Goal: Transaction & Acquisition: Purchase product/service

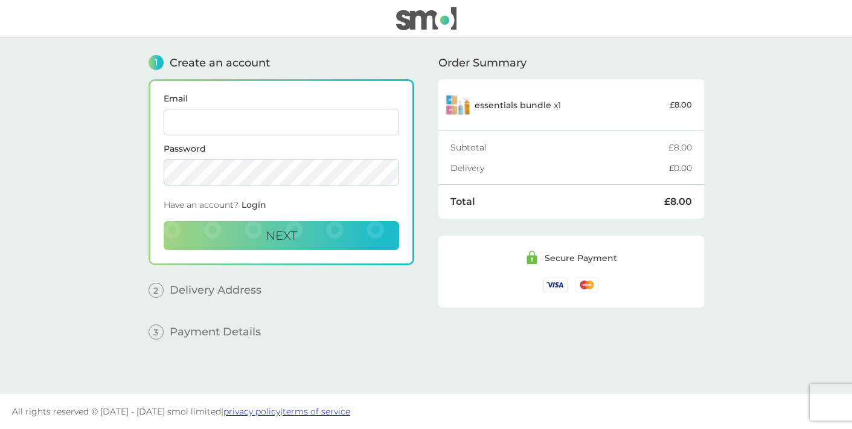
click at [343, 120] on input "Email" at bounding box center [281, 122] width 235 height 27
type input "[EMAIL_ADDRESS][DOMAIN_NAME]"
click at [292, 203] on div "Have an account? Login" at bounding box center [281, 207] width 235 height 27
click at [290, 240] on span "Next" at bounding box center [281, 235] width 31 height 14
click at [244, 242] on button "Next" at bounding box center [281, 235] width 235 height 29
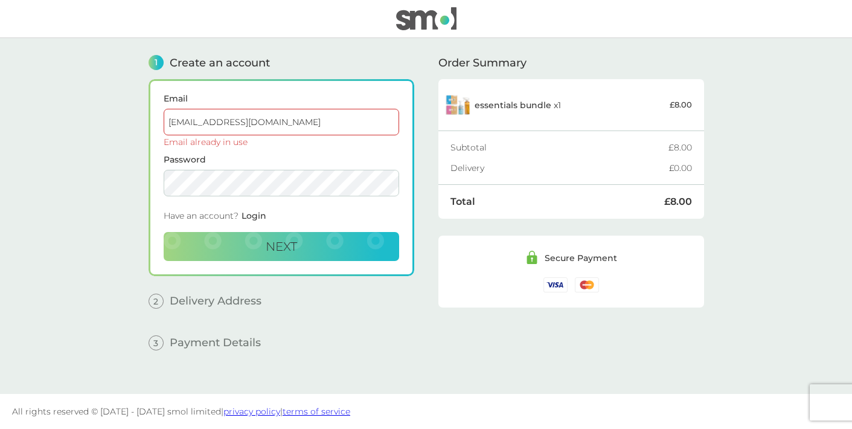
click at [257, 218] on span "Login" at bounding box center [253, 215] width 25 height 11
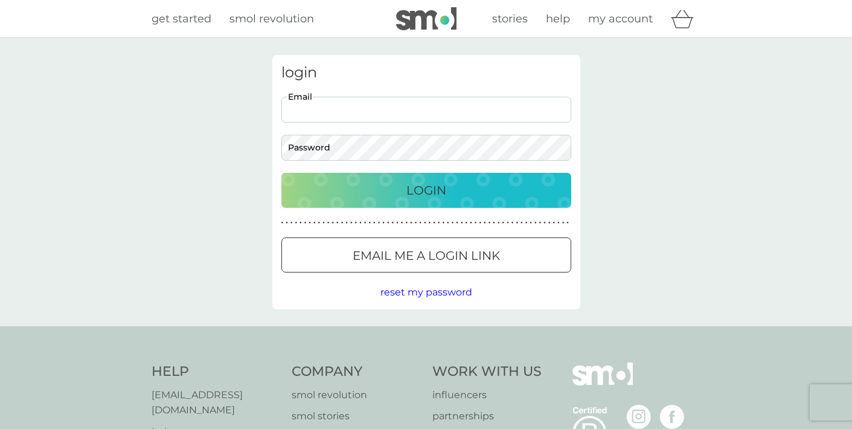
type input "[EMAIL_ADDRESS][DOMAIN_NAME]"
click at [408, 246] on p "Email me a login link" at bounding box center [426, 255] width 147 height 19
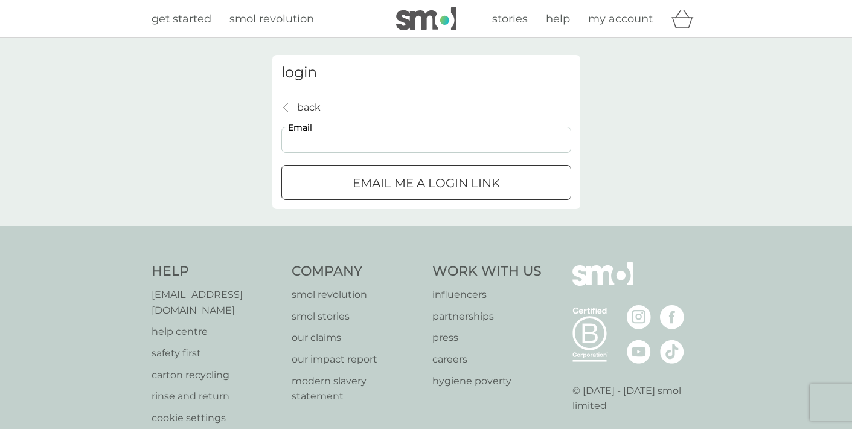
type input "[EMAIL_ADDRESS][DOMAIN_NAME]"
click at [409, 178] on div "submit" at bounding box center [425, 183] width 43 height 13
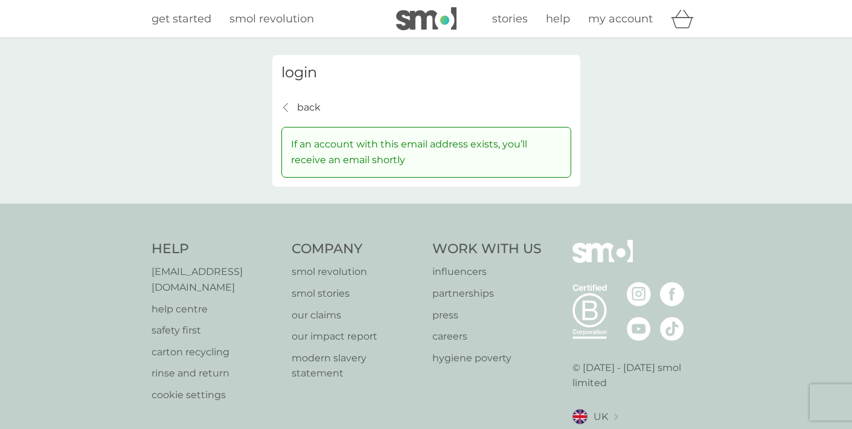
click at [314, 109] on p "back" at bounding box center [309, 108] width 24 height 16
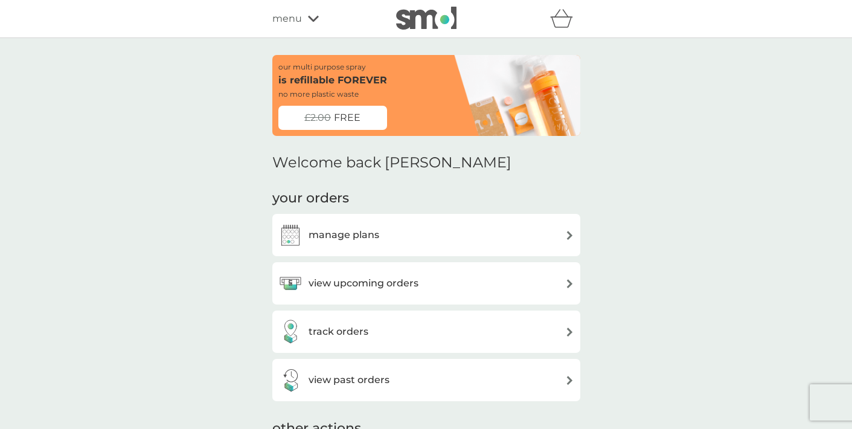
click at [356, 119] on span "FREE" at bounding box center [347, 118] width 27 height 16
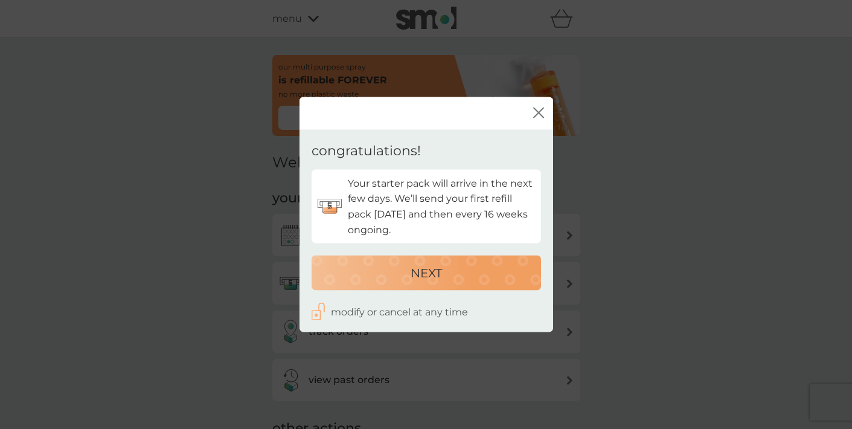
click at [535, 115] on icon "close" at bounding box center [538, 112] width 11 height 11
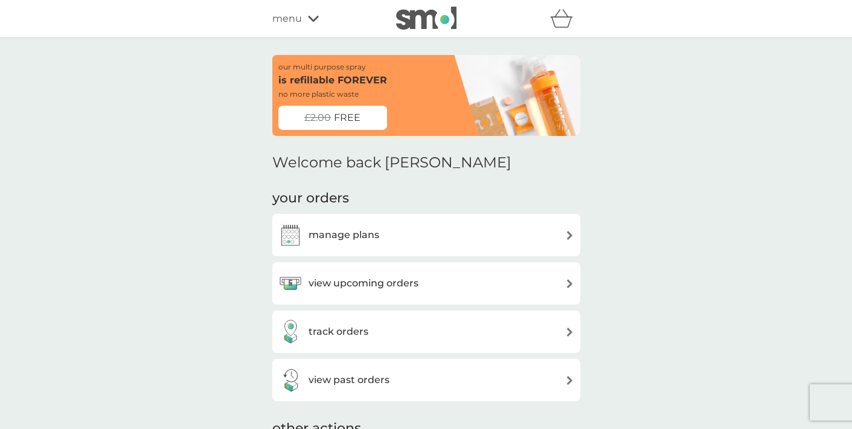
click at [296, 12] on span "menu" at bounding box center [287, 19] width 30 height 16
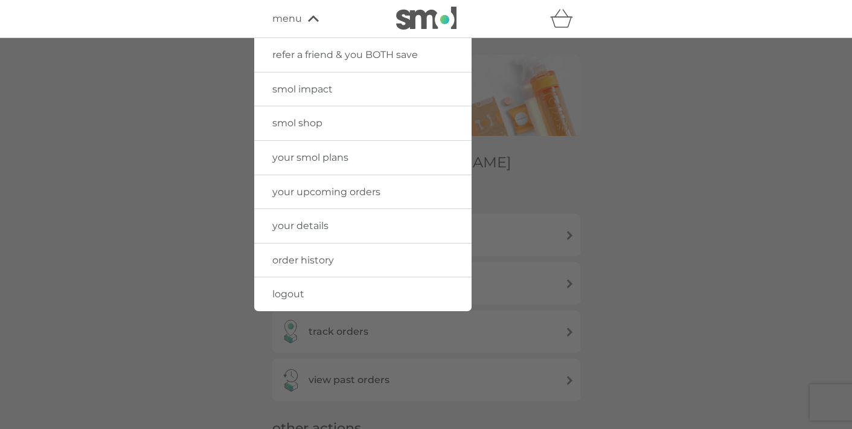
click at [415, 22] on img at bounding box center [426, 18] width 60 height 23
click at [431, 30] on link at bounding box center [426, 19] width 60 height 24
click at [633, 161] on div at bounding box center [426, 252] width 852 height 429
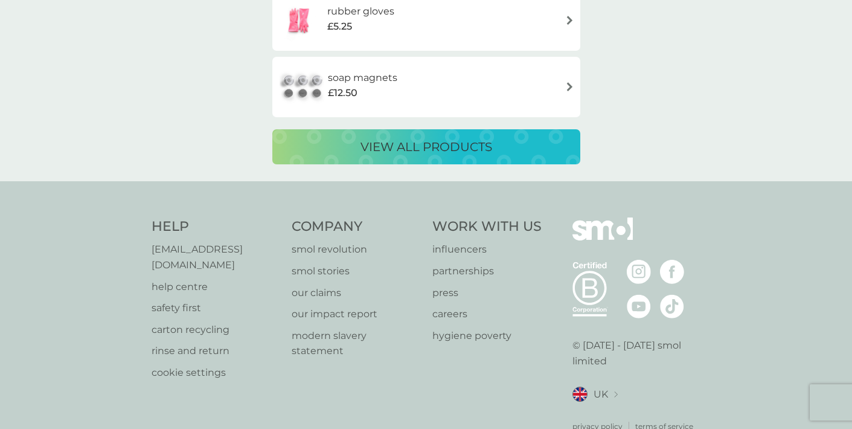
scroll to position [2282, 0]
click at [375, 138] on p "view all products" at bounding box center [426, 147] width 132 height 19
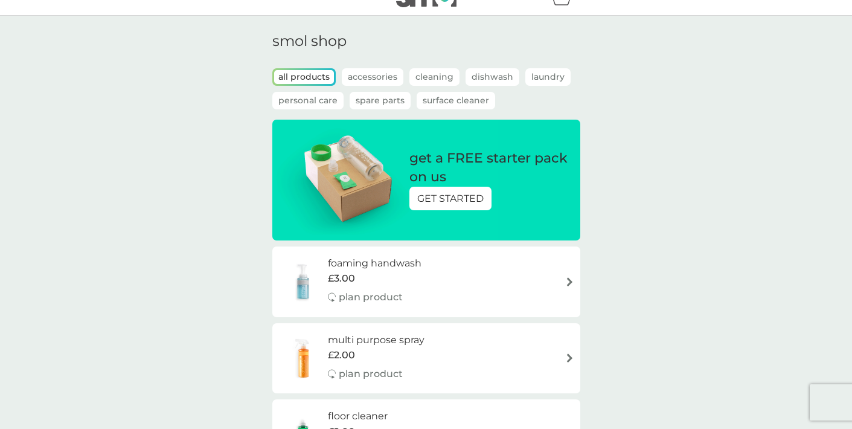
scroll to position [36, 0]
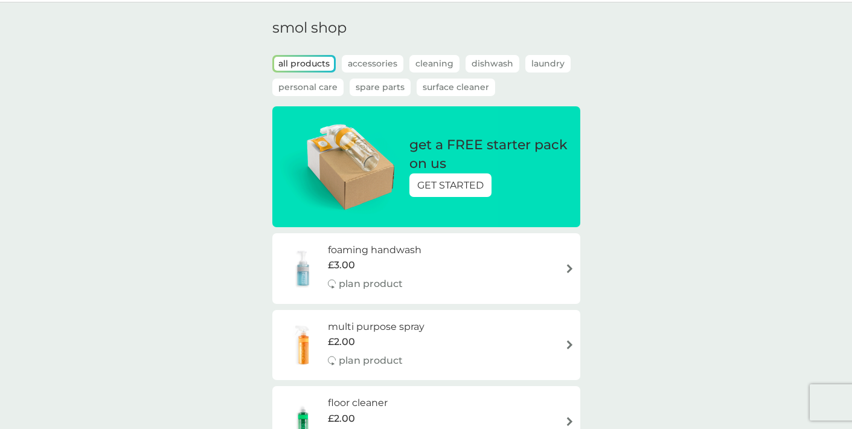
click at [458, 193] on div "GET STARTED" at bounding box center [450, 185] width 82 height 24
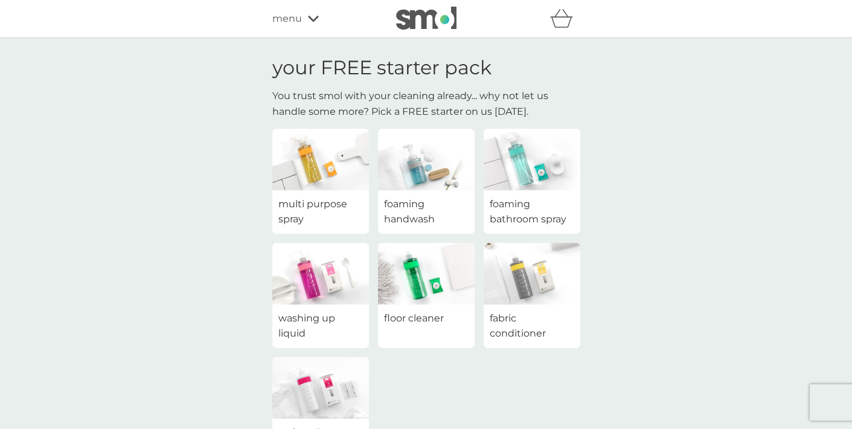
click at [309, 203] on span "multi purpose spray" at bounding box center [320, 211] width 85 height 31
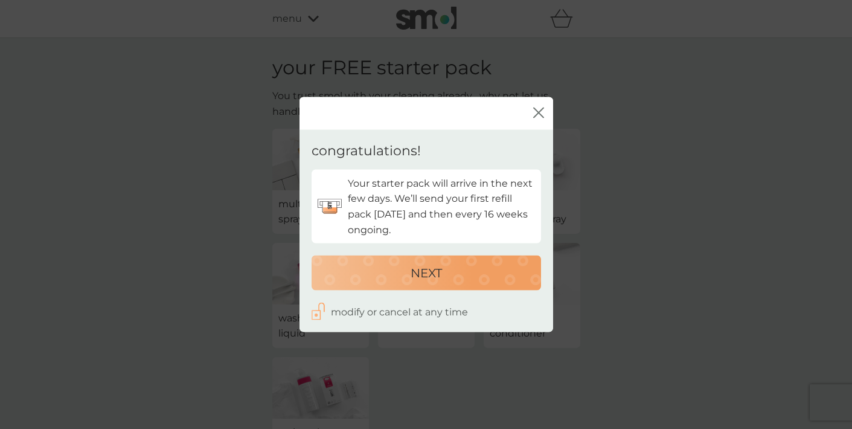
click at [374, 277] on div "NEXT" at bounding box center [426, 272] width 205 height 19
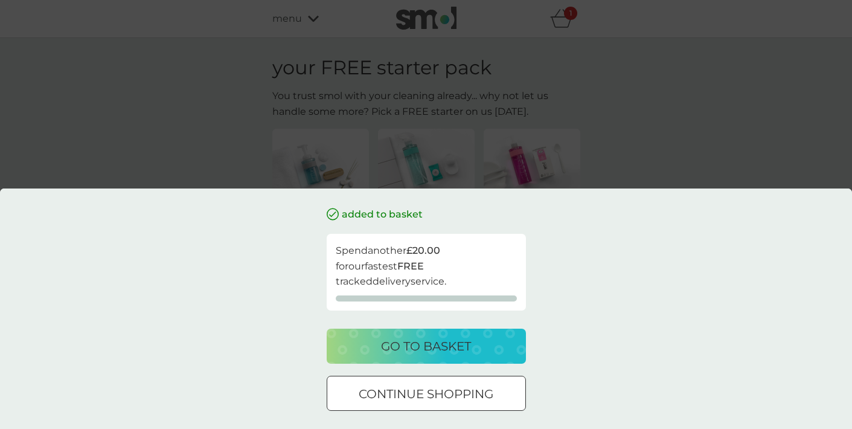
click at [377, 400] on p "continue shopping" at bounding box center [426, 393] width 135 height 19
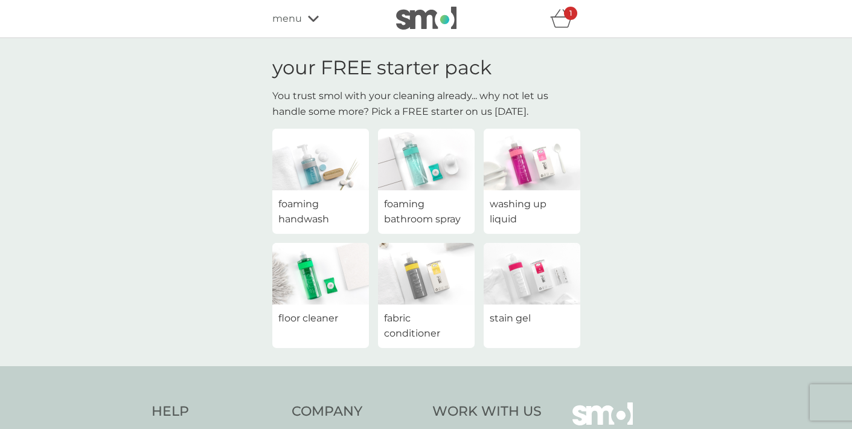
click at [434, 209] on span "foaming bathroom spray" at bounding box center [426, 211] width 85 height 31
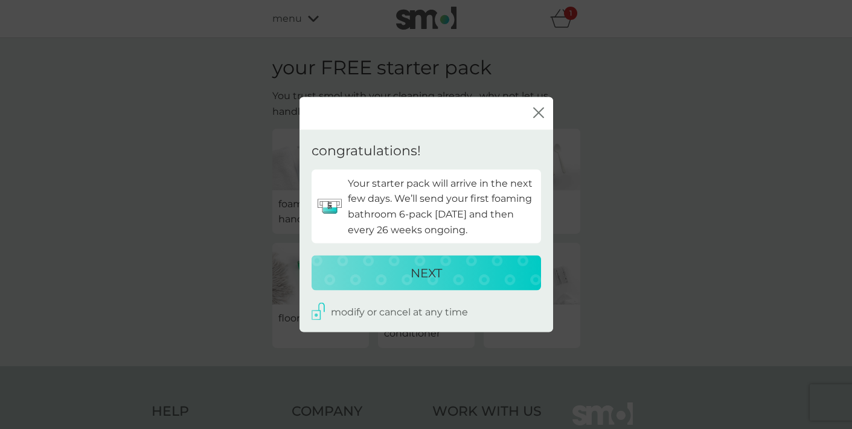
click at [429, 275] on p "NEXT" at bounding box center [425, 272] width 31 height 19
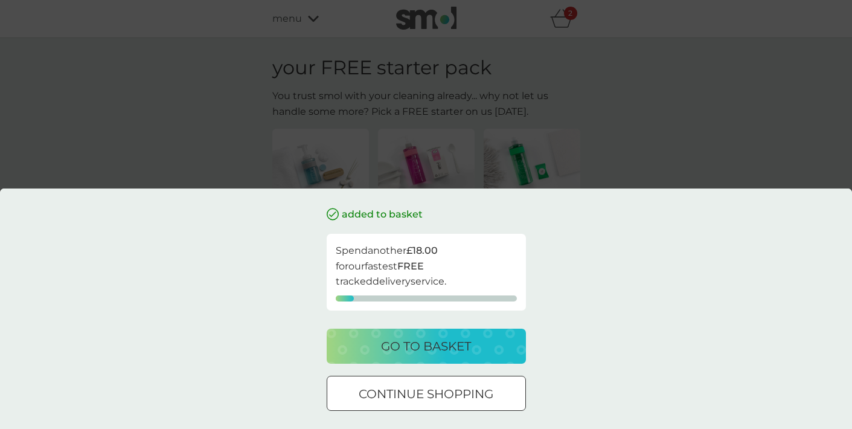
click at [608, 157] on div "added to basket Spend another £18.00 for our fastest FREE tracked delivery serv…" at bounding box center [426, 214] width 852 height 429
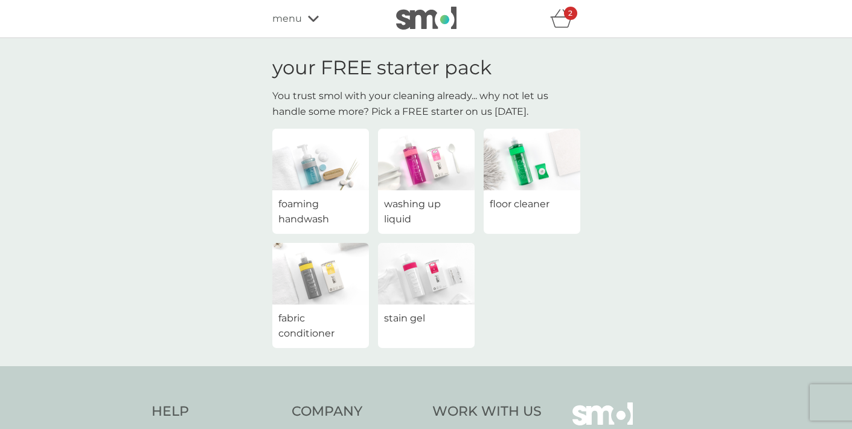
click at [325, 209] on span "foaming handwash" at bounding box center [320, 211] width 85 height 31
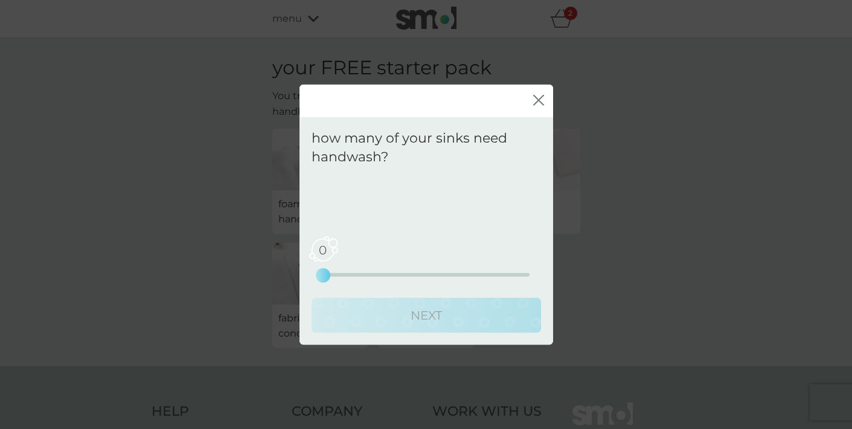
click at [332, 274] on div "0 0 2.5 5" at bounding box center [426, 274] width 206 height 4
drag, startPoint x: 321, startPoint y: 276, endPoint x: 343, endPoint y: 275, distance: 22.4
click at [343, 278] on div "0 0 2.5 5" at bounding box center [426, 257] width 206 height 49
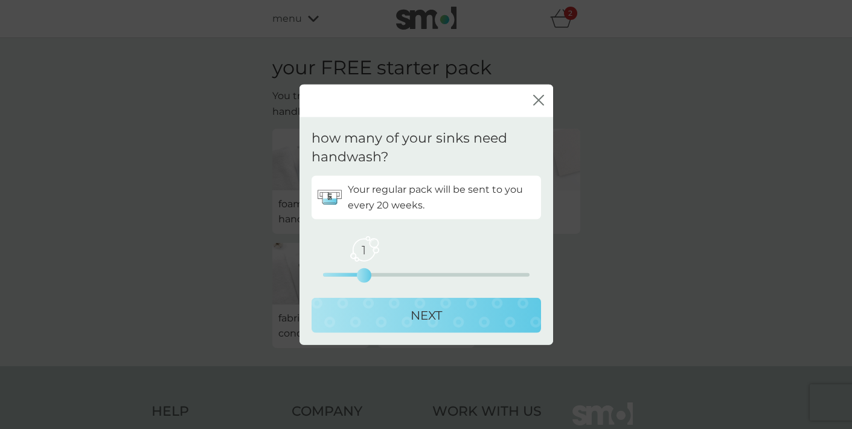
drag, startPoint x: 319, startPoint y: 275, endPoint x: 359, endPoint y: 278, distance: 40.0
click at [362, 277] on div "1" at bounding box center [364, 274] width 5 height 5
click at [491, 325] on button "NEXT" at bounding box center [425, 314] width 229 height 35
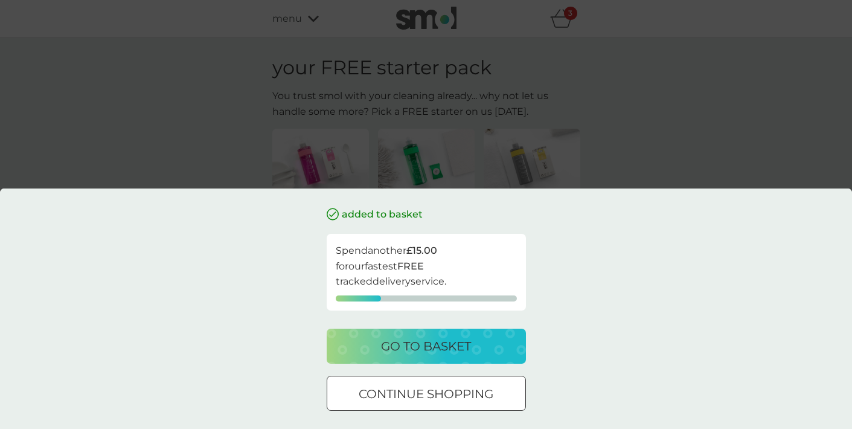
click at [601, 148] on div "added to basket Spend another £15.00 for our fastest FREE tracked delivery serv…" at bounding box center [426, 214] width 852 height 429
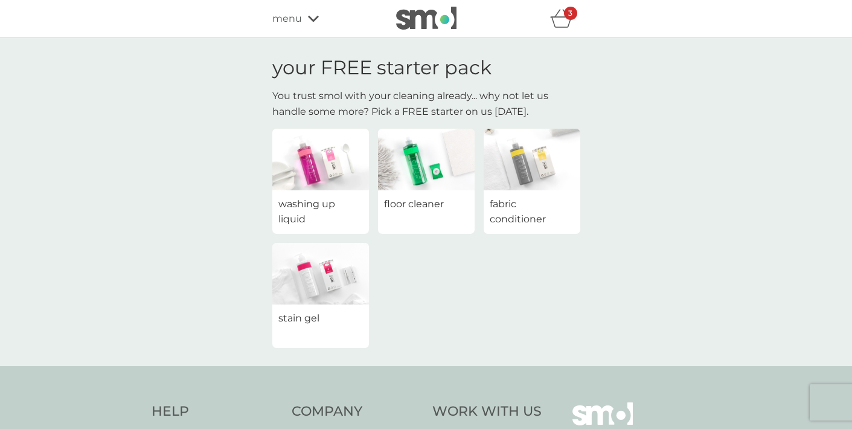
click at [566, 14] on div "3" at bounding box center [570, 13] width 13 height 13
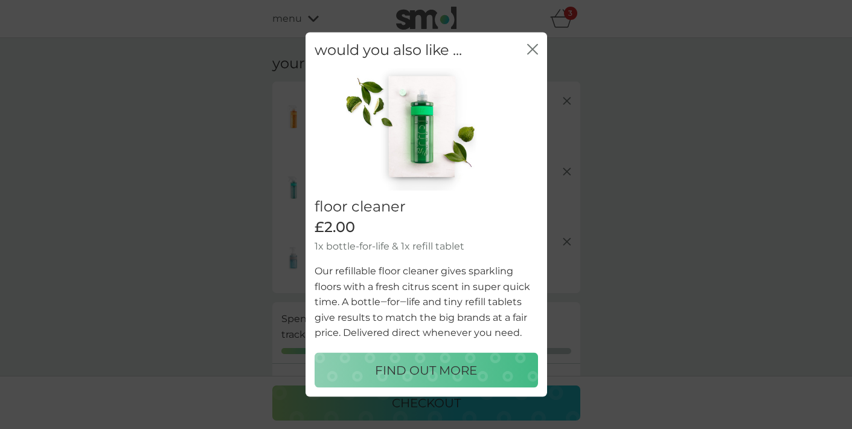
click at [529, 50] on icon "close" at bounding box center [532, 49] width 11 height 11
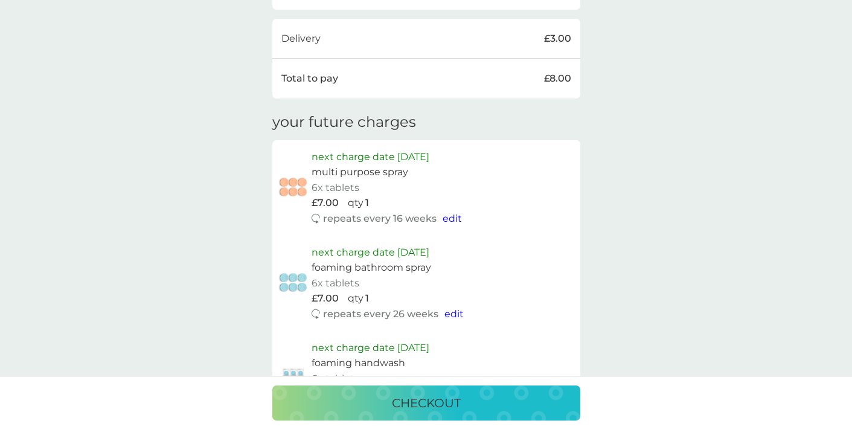
scroll to position [528, 0]
click at [446, 212] on span "edit" at bounding box center [451, 217] width 19 height 11
select select "112"
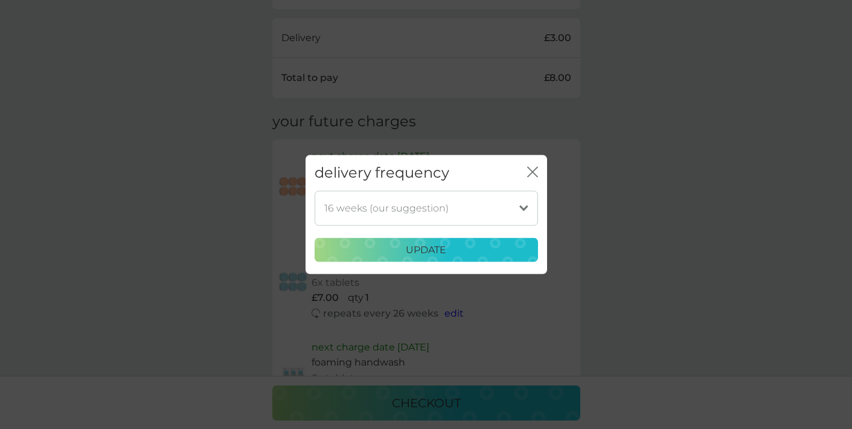
click at [532, 171] on icon "close" at bounding box center [530, 172] width 5 height 10
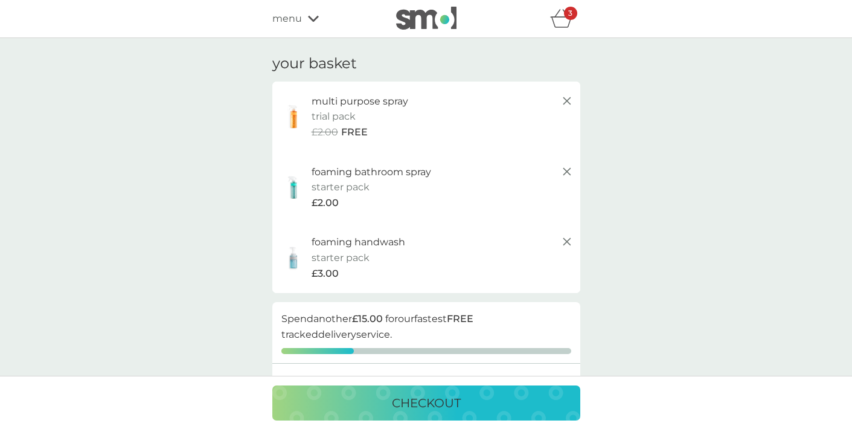
scroll to position [0, 0]
click at [305, 21] on div "menu" at bounding box center [323, 19] width 103 height 16
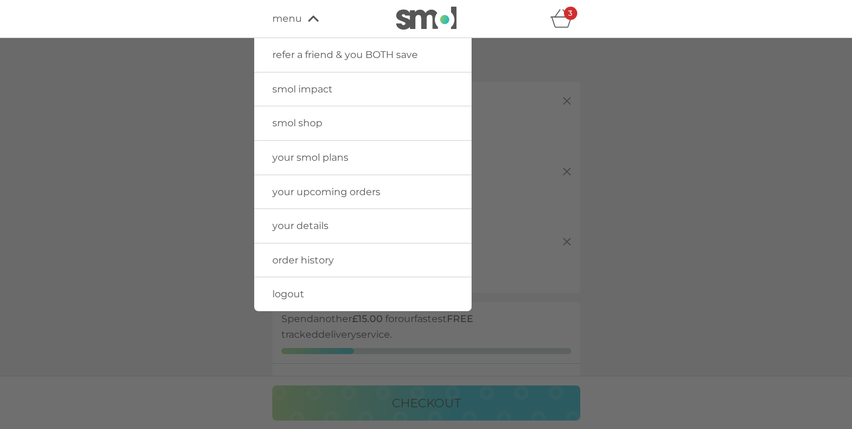
click at [318, 124] on span "smol shop" at bounding box center [297, 122] width 50 height 11
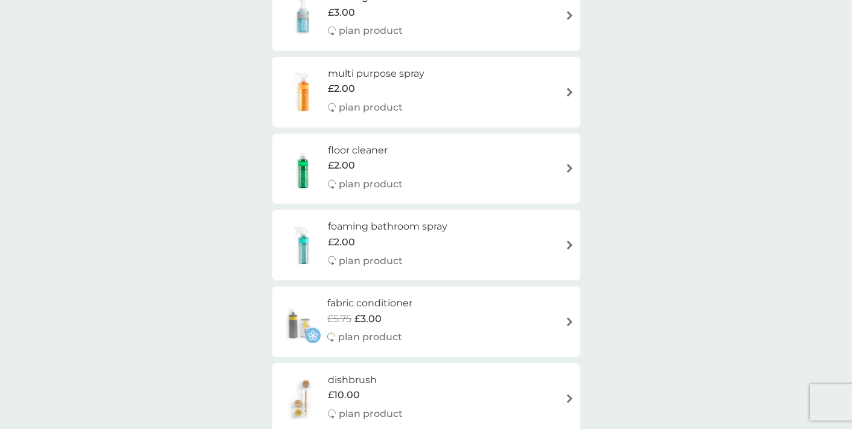
scroll to position [185, 0]
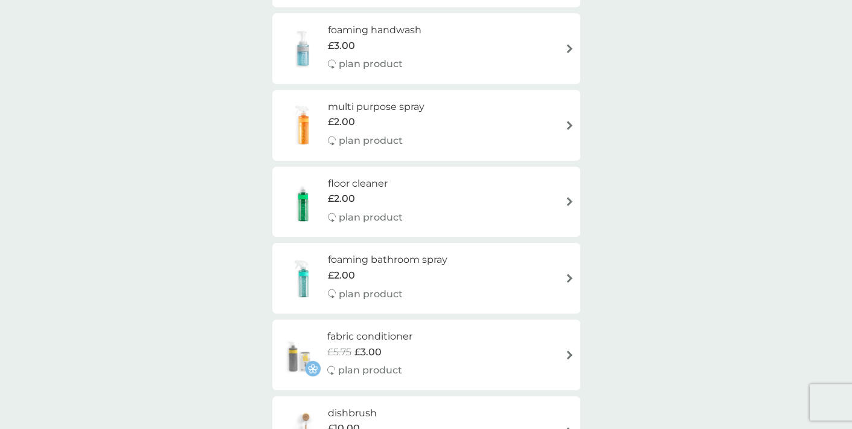
click at [429, 127] on div "multi purpose spray £2.00 plan product" at bounding box center [382, 125] width 109 height 53
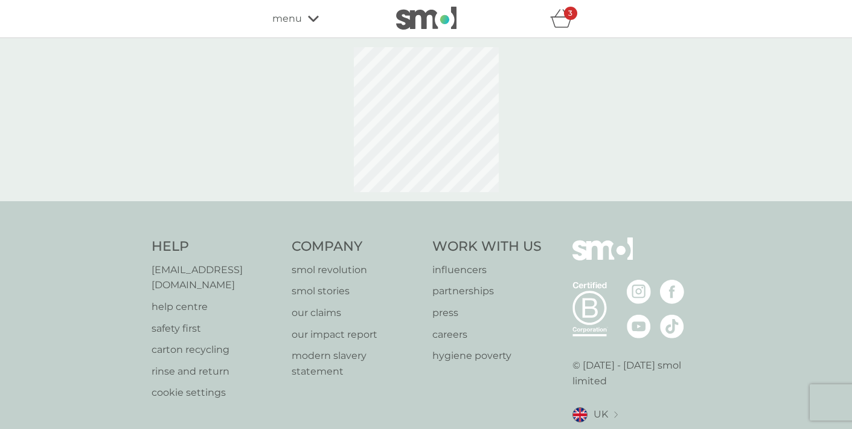
select select "112"
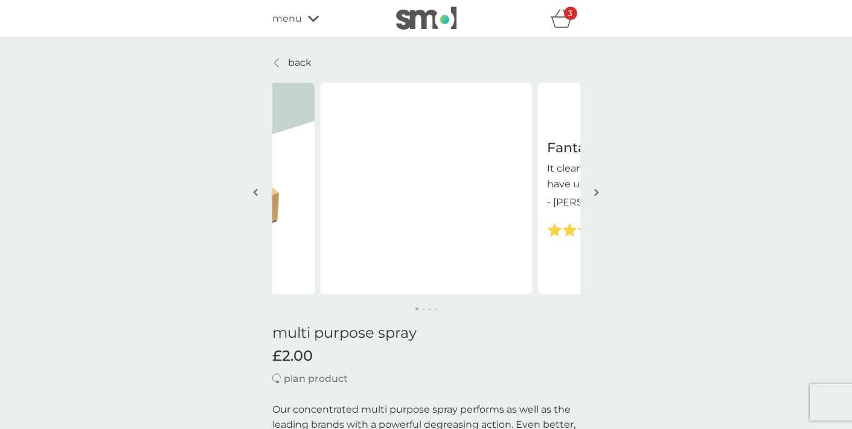
click at [299, 19] on span "menu" at bounding box center [287, 19] width 30 height 16
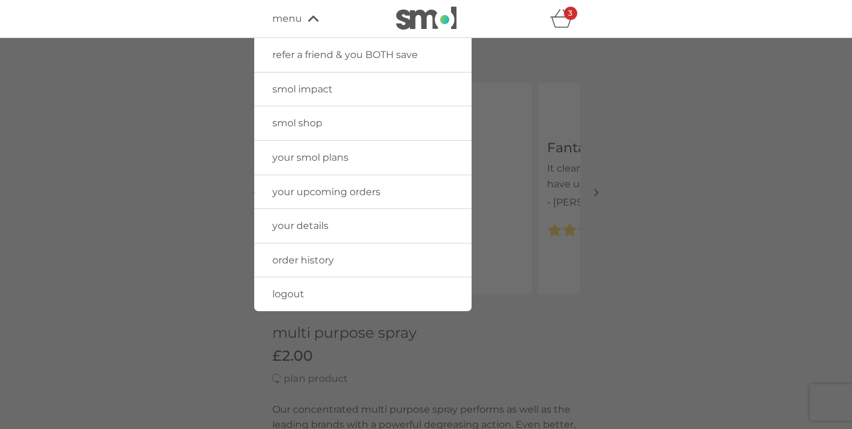
click at [312, 127] on span "smol shop" at bounding box center [297, 122] width 50 height 11
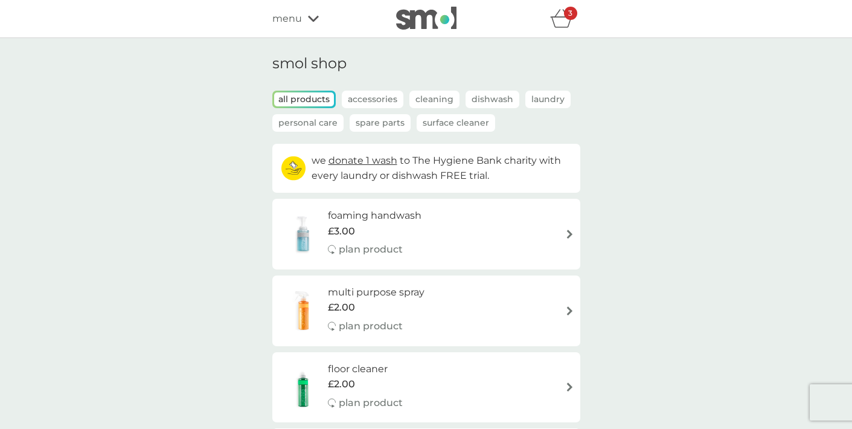
click at [437, 95] on p "Cleaning" at bounding box center [434, 100] width 50 height 18
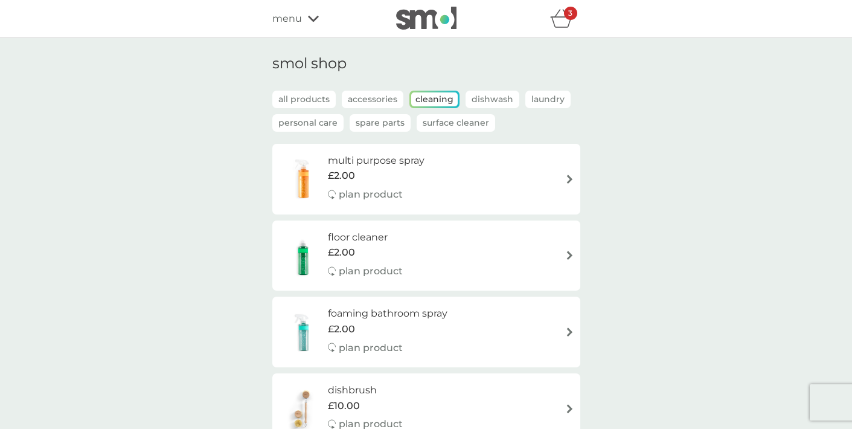
click at [465, 125] on p "Surface Cleaner" at bounding box center [456, 123] width 78 height 18
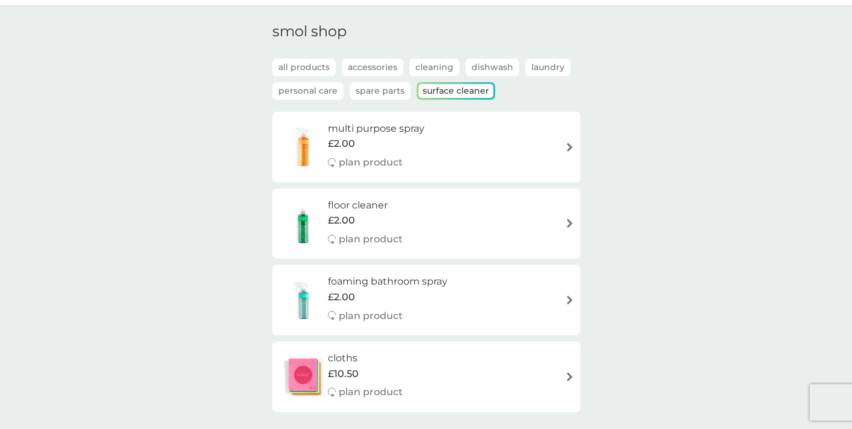
scroll to position [8, 0]
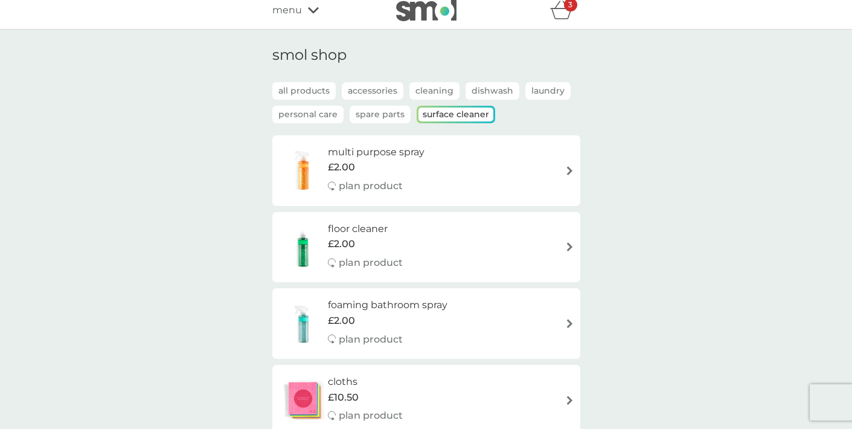
click at [565, 167] on img at bounding box center [569, 170] width 9 height 9
select select "112"
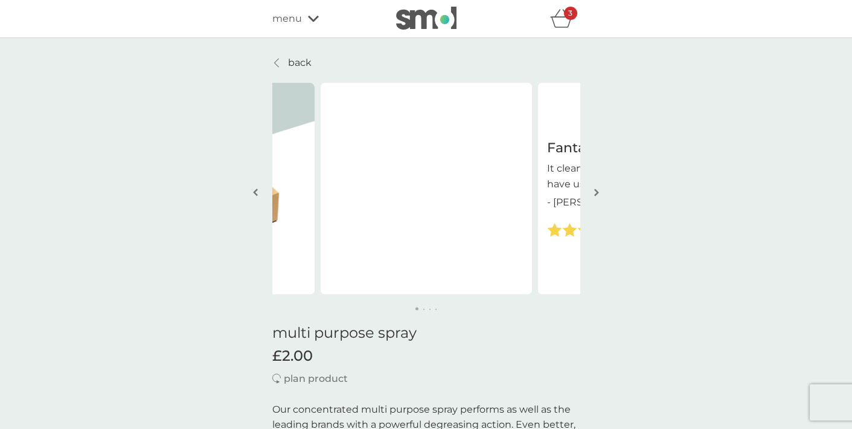
click at [417, 22] on img at bounding box center [426, 18] width 60 height 23
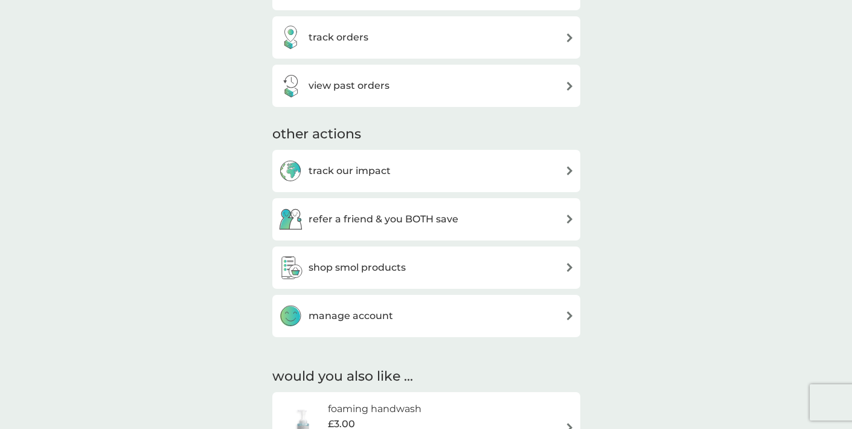
scroll to position [295, 0]
click at [375, 269] on h3 "shop smol products" at bounding box center [356, 266] width 97 height 16
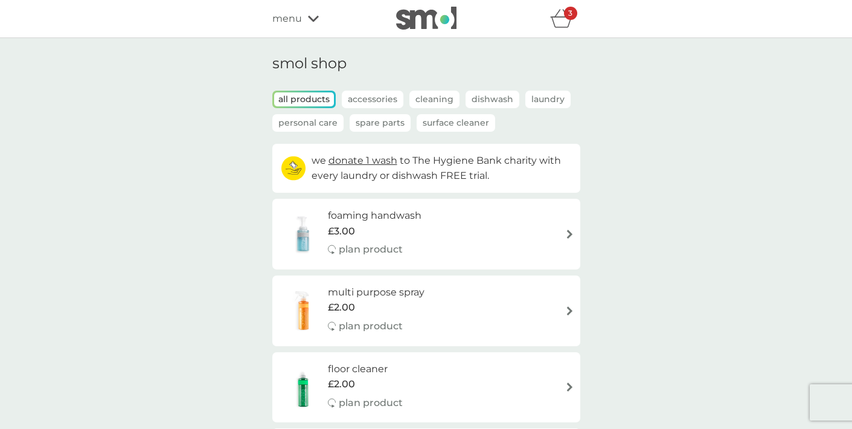
click at [313, 22] on div "menu" at bounding box center [323, 19] width 103 height 16
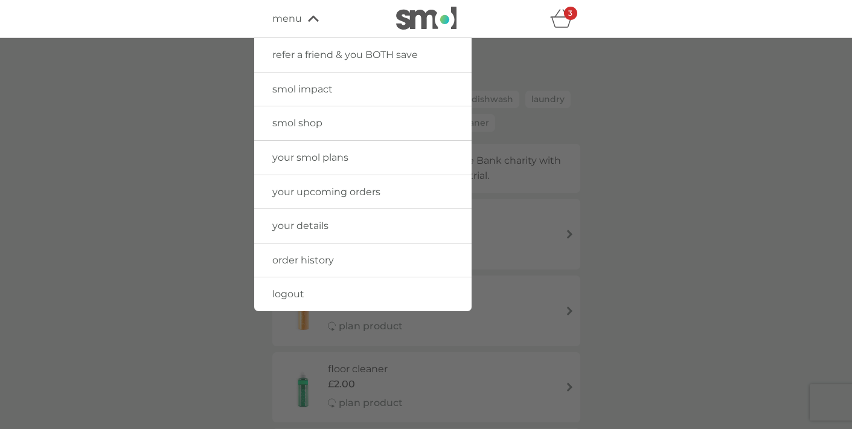
click at [630, 145] on div at bounding box center [426, 252] width 852 height 429
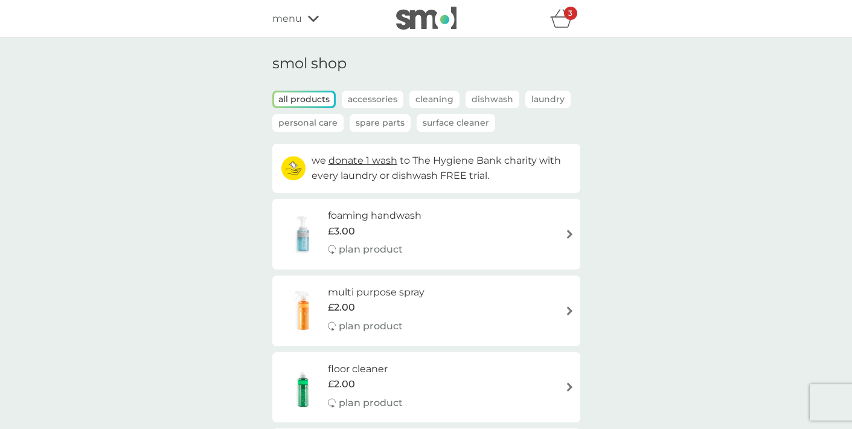
click at [472, 293] on div "multi purpose spray £2.00 plan product" at bounding box center [426, 310] width 296 height 53
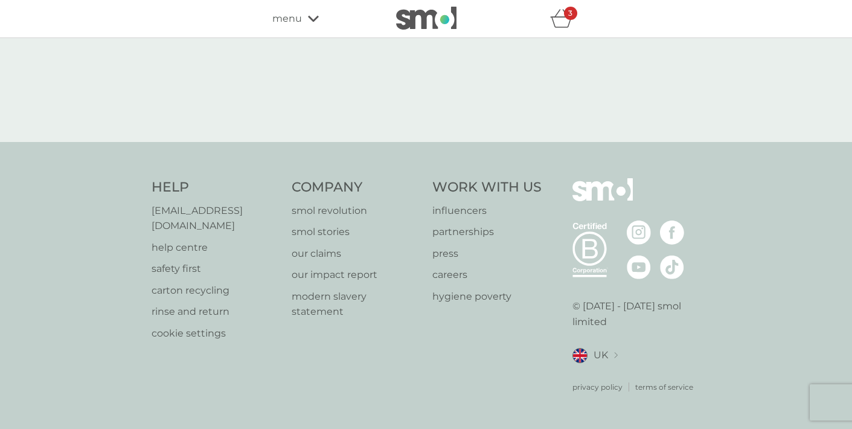
select select "112"
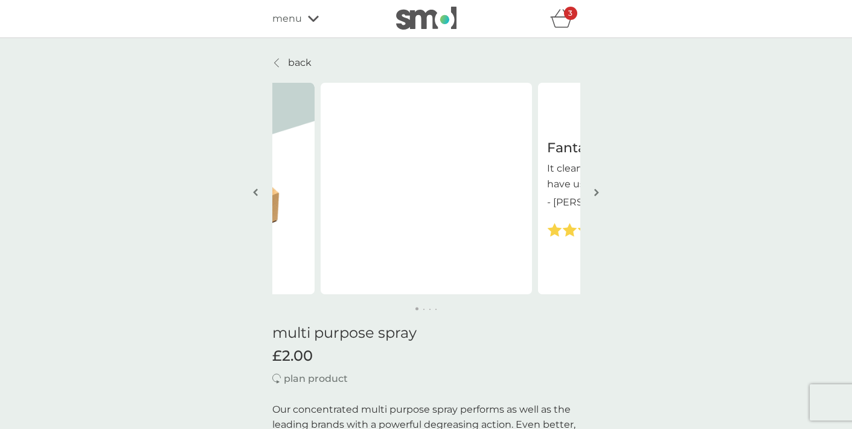
click at [566, 16] on div "3" at bounding box center [570, 13] width 13 height 13
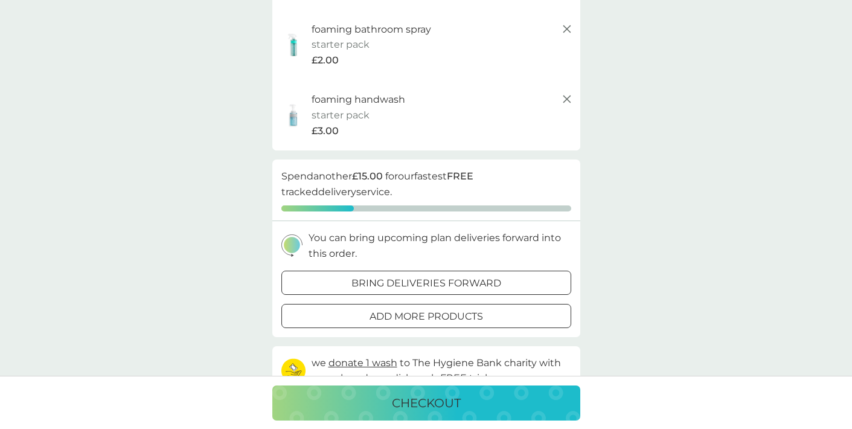
scroll to position [144, 0]
click at [446, 309] on div at bounding box center [425, 314] width 43 height 13
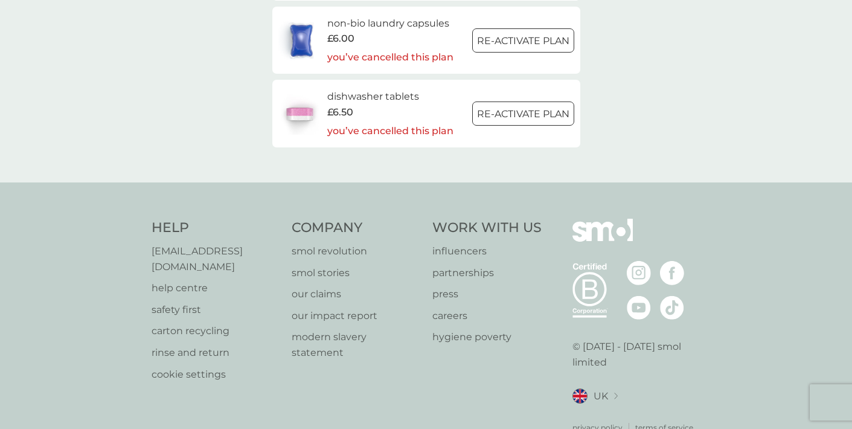
scroll to position [1988, 0]
click at [211, 244] on p "[EMAIL_ADDRESS][DOMAIN_NAME]" at bounding box center [216, 259] width 129 height 31
drag, startPoint x: 145, startPoint y: 229, endPoint x: 275, endPoint y: 221, distance: 129.4
click at [275, 221] on div "Help help@smolproducts.com help centre safety first carton recycling rinse and …" at bounding box center [426, 326] width 852 height 287
copy p "[EMAIL_ADDRESS][DOMAIN_NAME]"
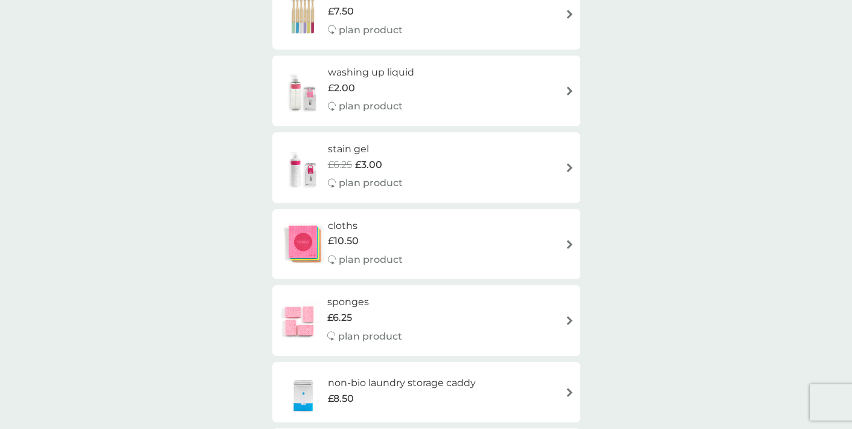
scroll to position [1119, 0]
